Goal: Obtain resource: Obtain resource

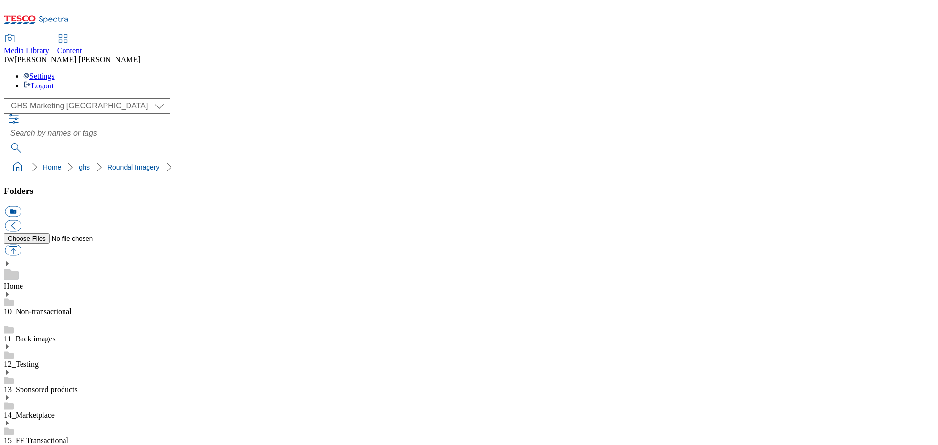
select select "flare-ghs-mktg"
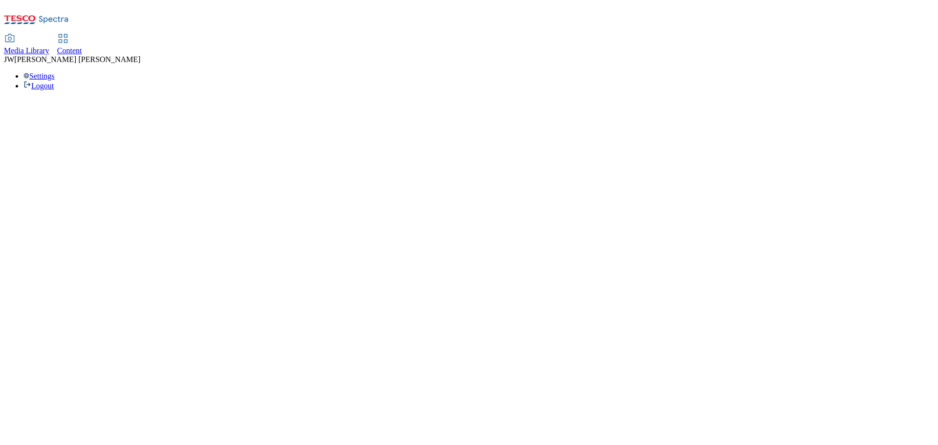
select select "flare-ghs-mktg"
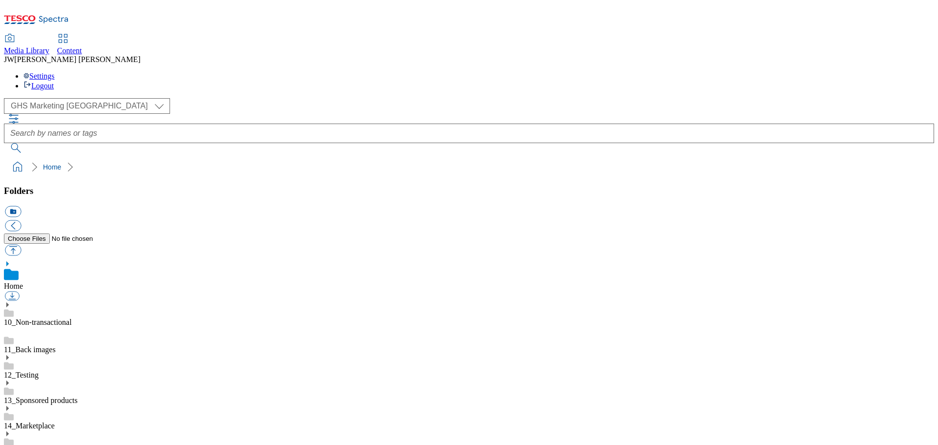
scroll to position [1, 0]
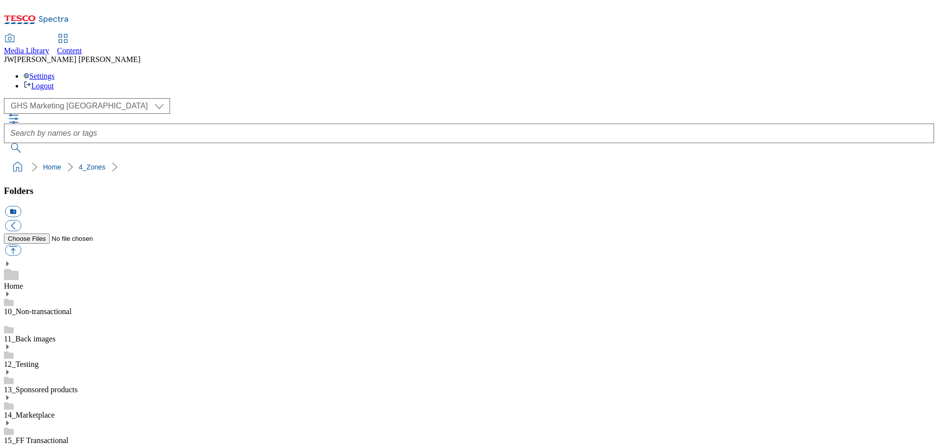
scroll to position [195, 0]
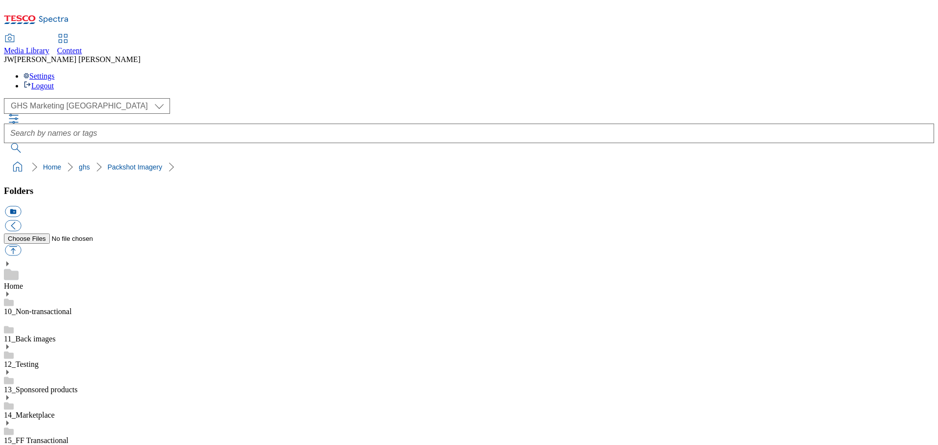
drag, startPoint x: 641, startPoint y: 101, endPoint x: 600, endPoint y: 123, distance: 46.3
click at [641, 158] on ol "Home ghs Packshot Imagery" at bounding box center [472, 167] width 924 height 19
